Goal: Information Seeking & Learning: Check status

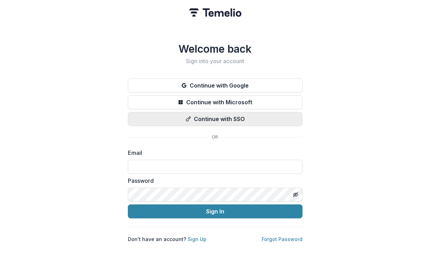
click at [217, 120] on button "Continue with SSO" at bounding box center [215, 119] width 175 height 14
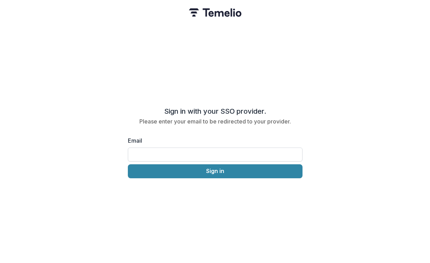
click at [200, 151] on input "Email" at bounding box center [215, 155] width 175 height 14
type input "**********"
click at [190, 176] on div "**********" at bounding box center [215, 131] width 430 height 263
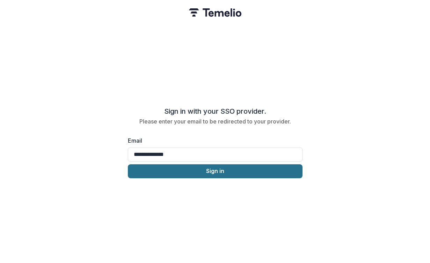
click at [190, 171] on button "Sign in" at bounding box center [215, 172] width 175 height 14
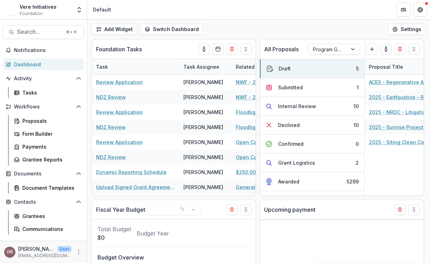
select select "******"
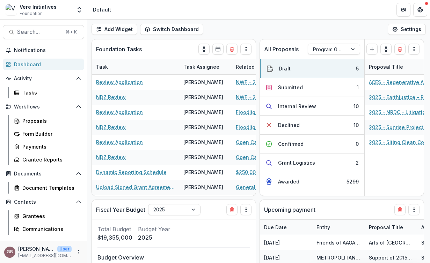
select select "******"
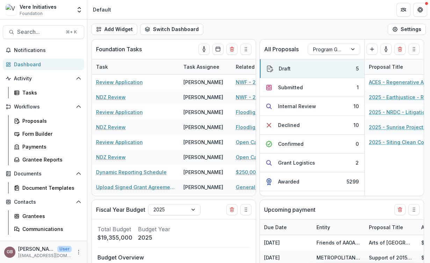
select select "******"
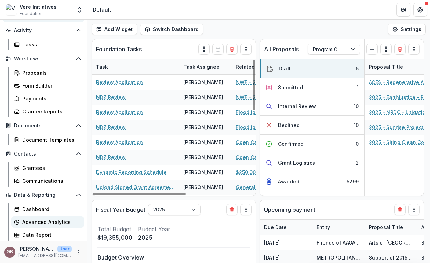
click at [50, 222] on div "Advanced Analytics" at bounding box center [50, 222] width 56 height 7
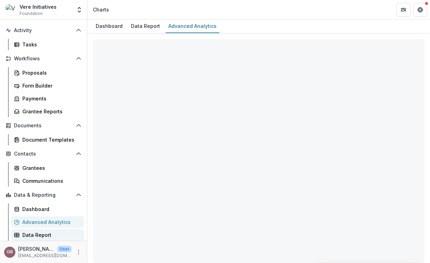
click at [45, 232] on div "Data Report" at bounding box center [50, 235] width 56 height 7
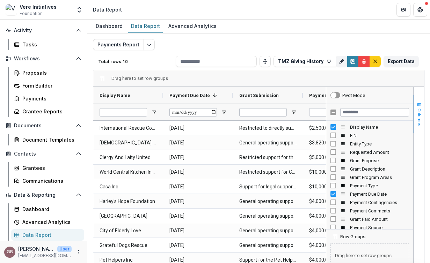
click at [422, 104] on button "Columns" at bounding box center [419, 114] width 10 height 38
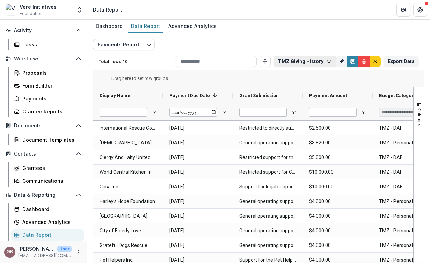
click at [326, 60] on icon "button" at bounding box center [329, 62] width 6 height 6
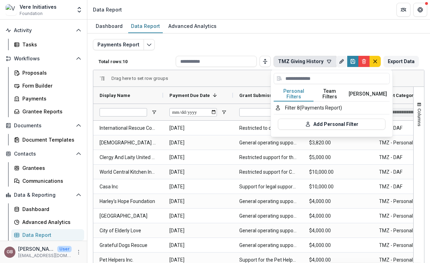
click at [323, 91] on button "Team Filters" at bounding box center [330, 94] width 32 height 15
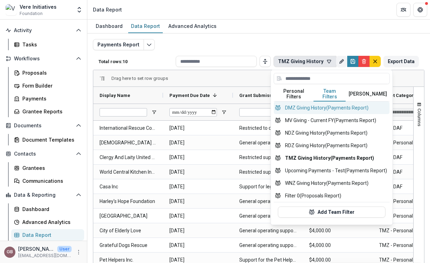
click at [310, 102] on button "DMZ Giving History (Payments Report)" at bounding box center [332, 108] width 116 height 13
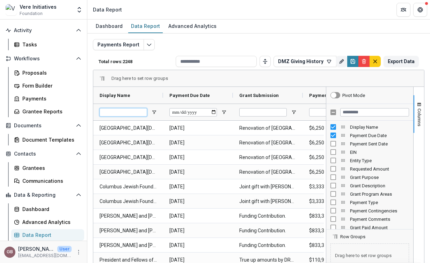
click at [126, 116] on input "Display Name Filter Input" at bounding box center [124, 112] width 48 height 8
type input "*"
type input "********"
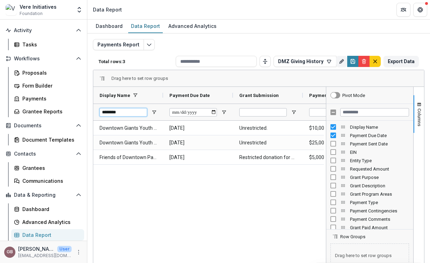
type input "**********"
click at [418, 103] on span "button" at bounding box center [420, 105] width 6 height 6
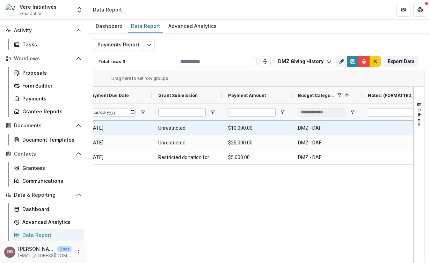
scroll to position [0, 101]
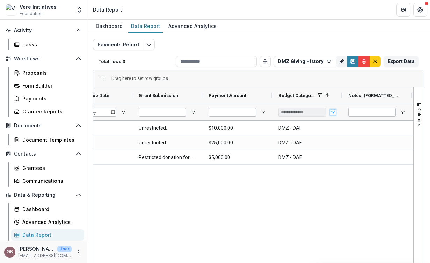
click at [334, 111] on span "Open Filter Menu" at bounding box center [333, 113] width 6 height 6
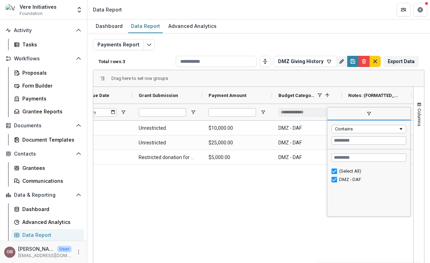
click at [334, 111] on span "filter" at bounding box center [368, 114] width 83 height 13
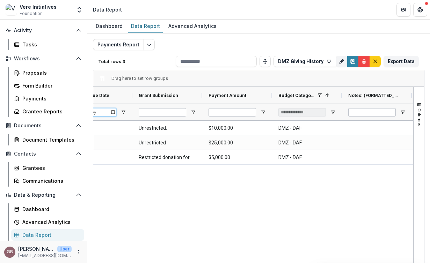
scroll to position [0, 0]
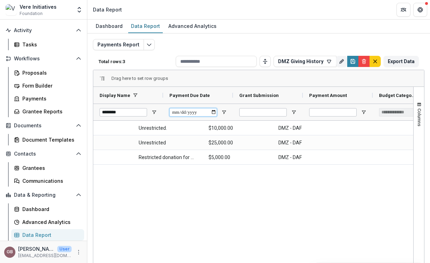
click at [103, 112] on div "********" at bounding box center [372, 112] width 559 height 17
drag, startPoint x: 136, startPoint y: 116, endPoint x: 79, endPoint y: 110, distance: 57.6
click at [79, 110] on main "Search... ⌘ + K Notifications Dashboard Activity Tasks Workflows Proposals Form…" at bounding box center [215, 142] width 430 height 244
type input "**********"
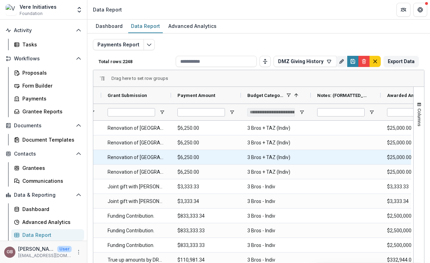
scroll to position [0, 196]
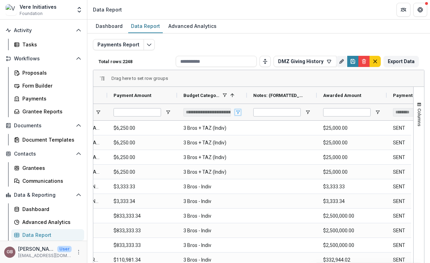
click at [238, 112] on span "Open Filter Menu" at bounding box center [238, 113] width 6 height 6
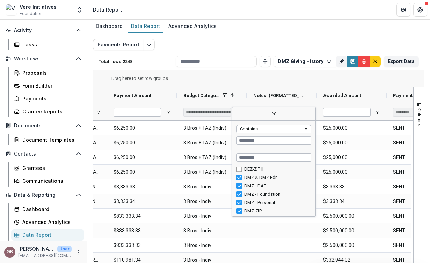
scroll to position [111, 0]
click at [309, 62] on button "DMZ Giving History" at bounding box center [305, 61] width 63 height 11
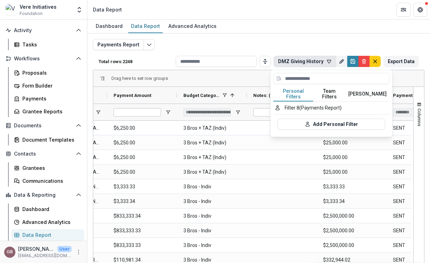
click at [325, 84] on div at bounding box center [332, 80] width 116 height 14
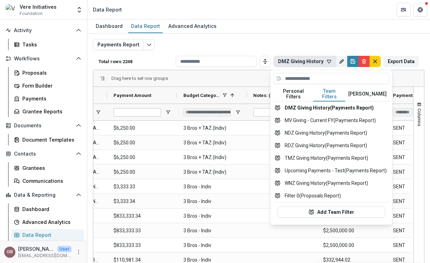
click at [326, 92] on button "Team Filters" at bounding box center [329, 94] width 32 height 15
click at [318, 129] on button "NDZ Giving History (Payments Report)" at bounding box center [332, 133] width 116 height 13
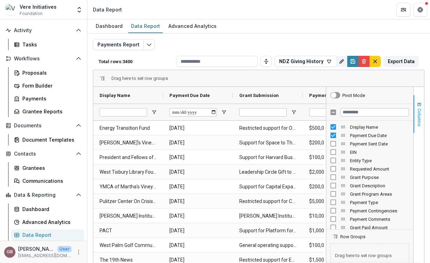
click at [418, 104] on span "button" at bounding box center [420, 105] width 6 height 6
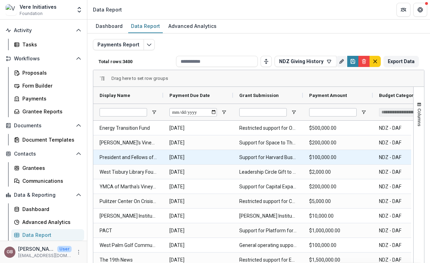
scroll to position [0, 166]
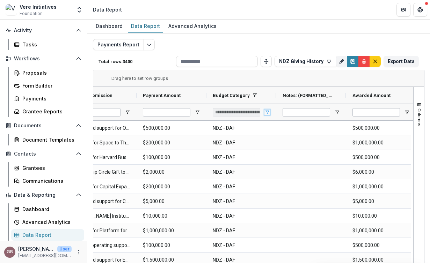
click at [267, 110] on span "Open Filter Menu" at bounding box center [268, 113] width 6 height 6
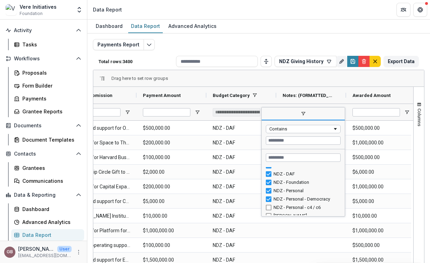
scroll to position [169, 0]
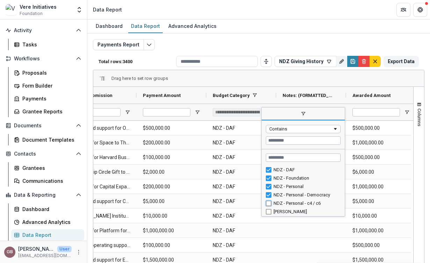
type input "**********"
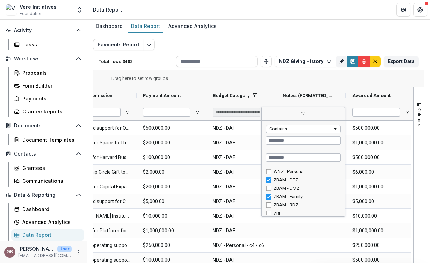
scroll to position [293, 0]
click at [352, 62] on icon "Save" at bounding box center [353, 63] width 2 height 2
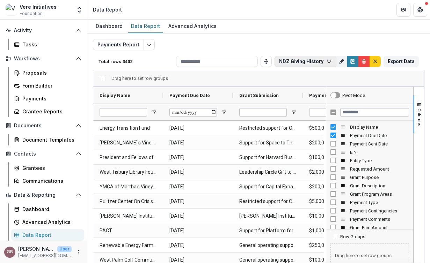
click at [309, 61] on button "NDZ Giving History" at bounding box center [306, 61] width 62 height 11
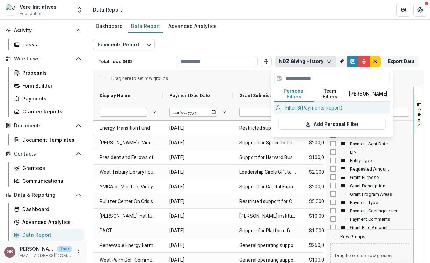
click at [317, 102] on button "Filter 8 (Payments Report)" at bounding box center [332, 108] width 116 height 13
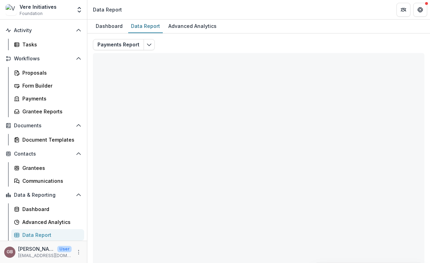
click at [320, 93] on div "Payments Report Total rows: 6628 Filter 8 Personal Filters Team Filters Temelio…" at bounding box center [259, 168] width 332 height 259
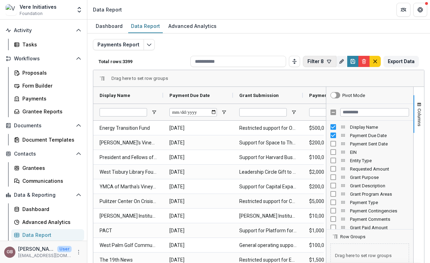
click at [327, 63] on icon "button" at bounding box center [329, 62] width 6 height 6
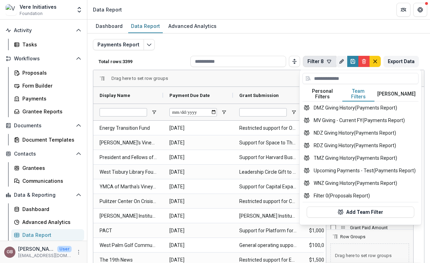
click at [353, 92] on button "Team Filters" at bounding box center [358, 94] width 32 height 15
click at [345, 139] on button "RDZ Giving History (Payments Report)" at bounding box center [361, 145] width 116 height 13
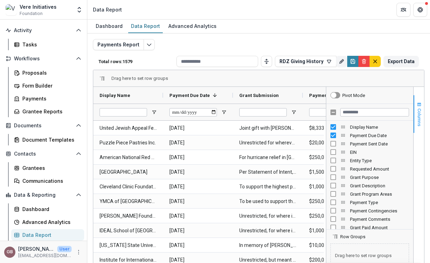
click at [417, 106] on span "button" at bounding box center [420, 105] width 6 height 6
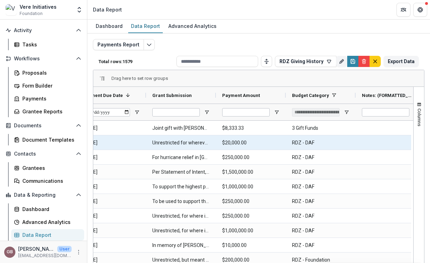
scroll to position [0, 200]
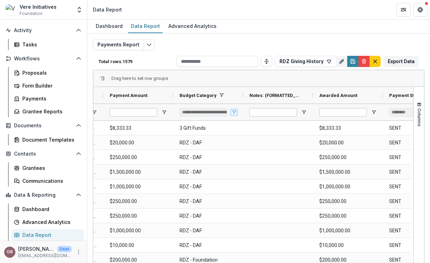
click at [235, 110] on span "Open Filter Menu" at bounding box center [234, 113] width 6 height 6
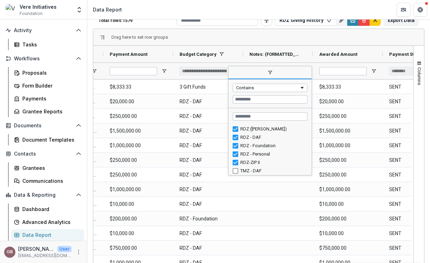
scroll to position [217, 0]
click at [227, 39] on div "Drag here to set row groups" at bounding box center [258, 37] width 331 height 17
